Goal: Book appointment/travel/reservation

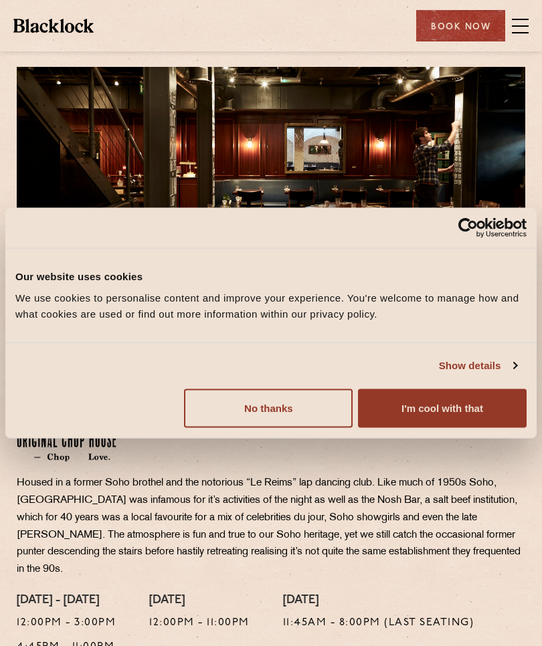
click at [457, 409] on button "I'm cool with that" at bounding box center [442, 408] width 169 height 39
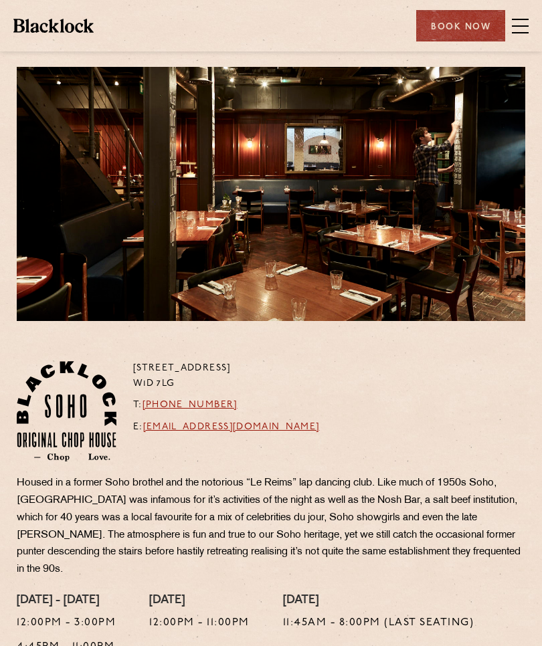
click at [522, 22] on span at bounding box center [520, 26] width 17 height 20
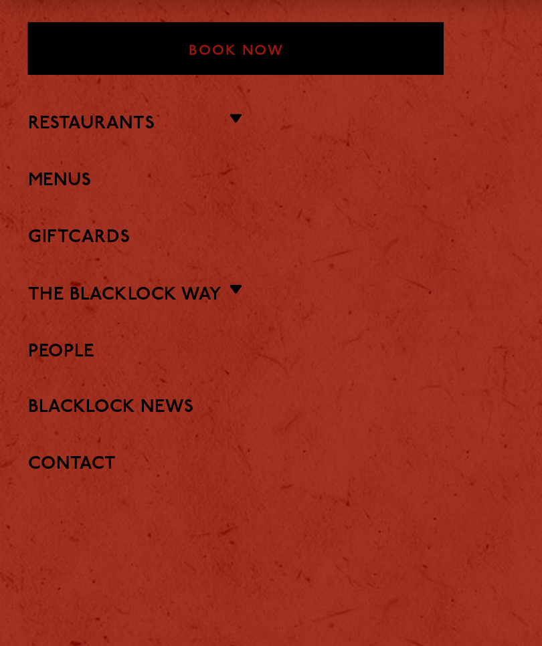
click at [47, 142] on link "Menus" at bounding box center [271, 148] width 508 height 13
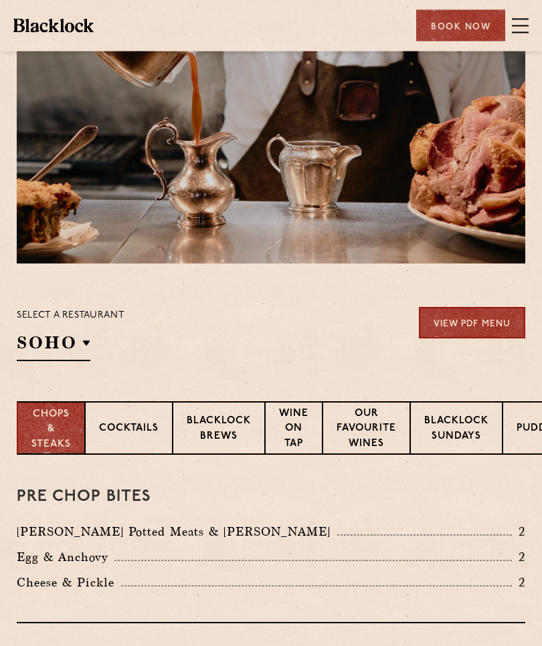
scroll to position [58, 0]
click at [460, 427] on p "Blacklock Sundays" at bounding box center [456, 429] width 64 height 31
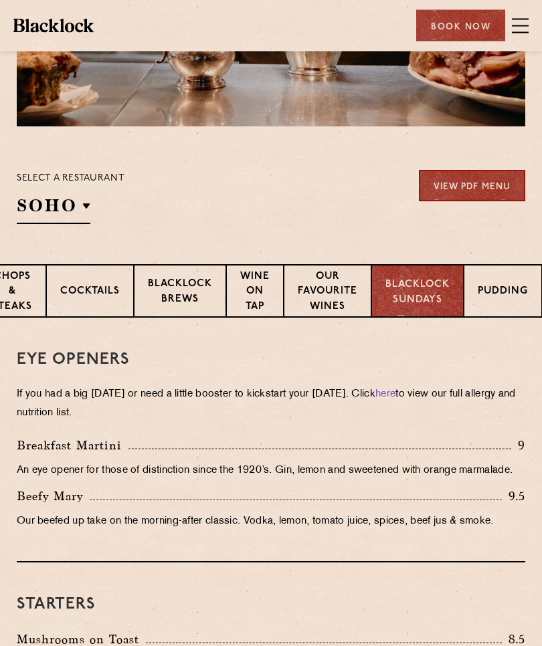
scroll to position [187, 0]
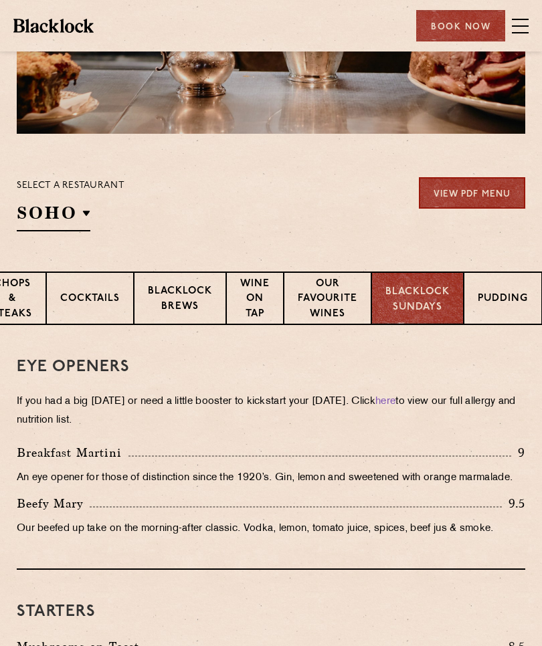
click at [464, 23] on div "Book Now" at bounding box center [460, 25] width 89 height 31
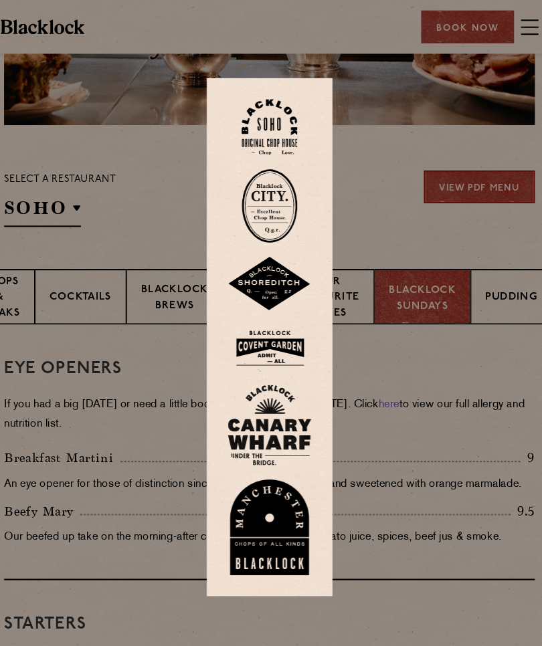
scroll to position [202, 0]
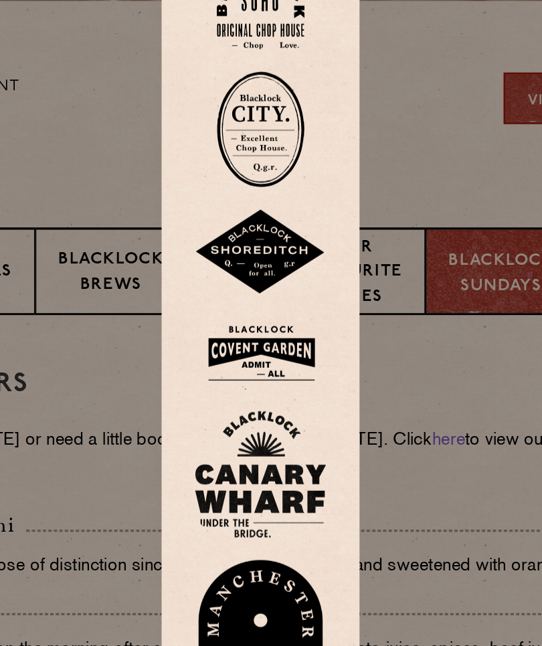
click at [244, 95] on img at bounding box center [271, 122] width 54 height 54
